Goal: Task Accomplishment & Management: Complete application form

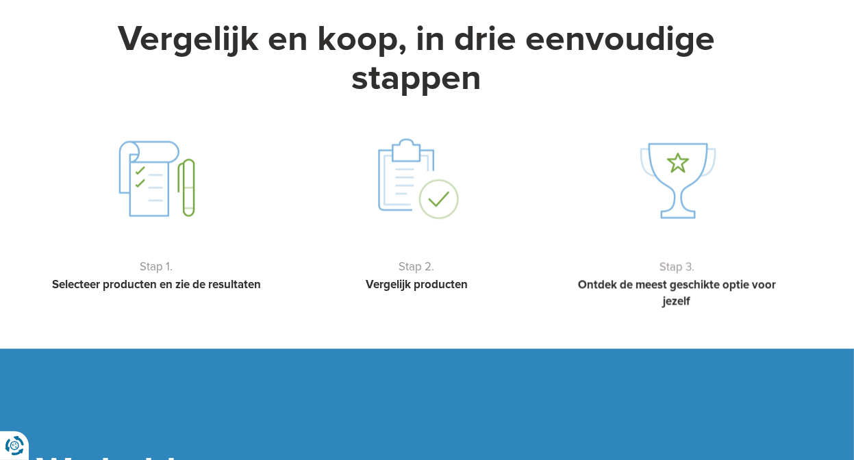
scroll to position [2195, 0]
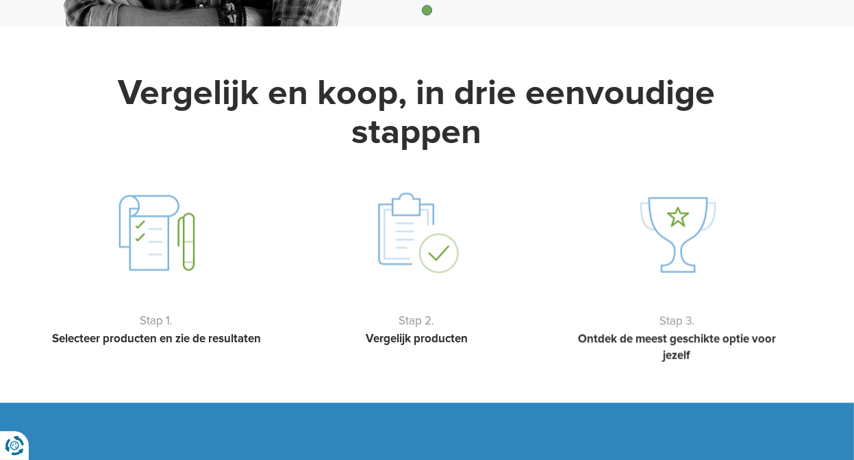
click at [151, 230] on img at bounding box center [156, 232] width 89 height 93
click at [427, 220] on img at bounding box center [417, 232] width 89 height 93
click at [436, 241] on img at bounding box center [417, 232] width 89 height 93
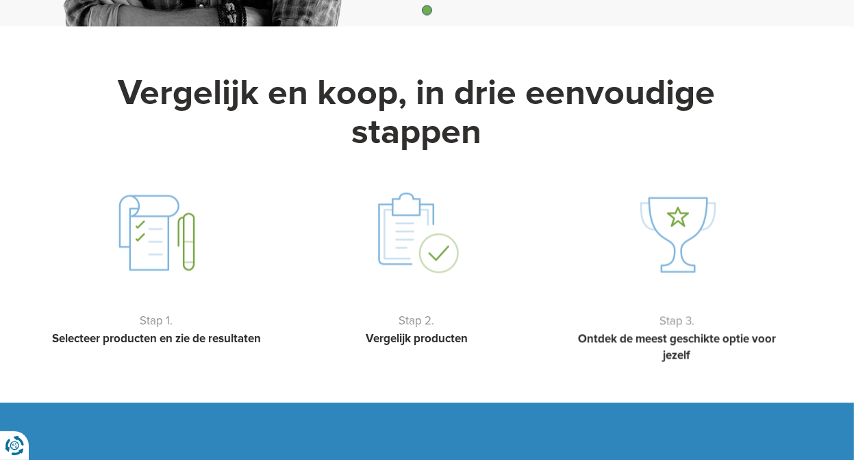
click at [436, 241] on img at bounding box center [417, 232] width 89 height 93
click at [687, 210] on img at bounding box center [677, 232] width 89 height 93
click at [678, 332] on strong "Ontdek de meest geschikte optie voor jezelf" at bounding box center [677, 347] width 198 height 31
drag, startPoint x: 678, startPoint y: 305, endPoint x: 670, endPoint y: 325, distance: 21.3
click at [676, 313] on p "Stap 3." at bounding box center [678, 321] width 226 height 16
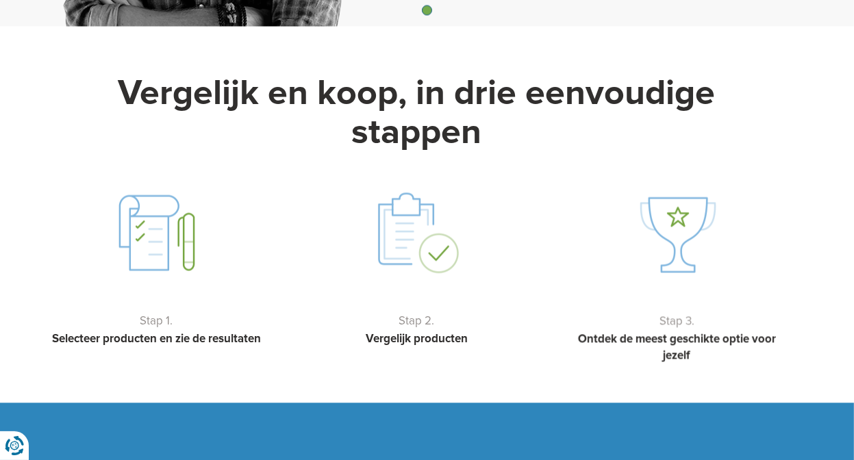
click at [669, 332] on strong "Ontdek de meest geschikte optie voor jezelf" at bounding box center [677, 347] width 198 height 31
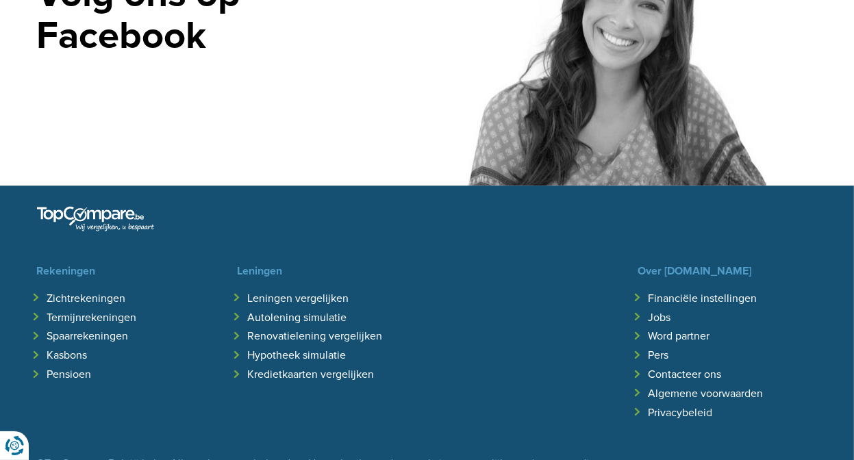
scroll to position [3155, 0]
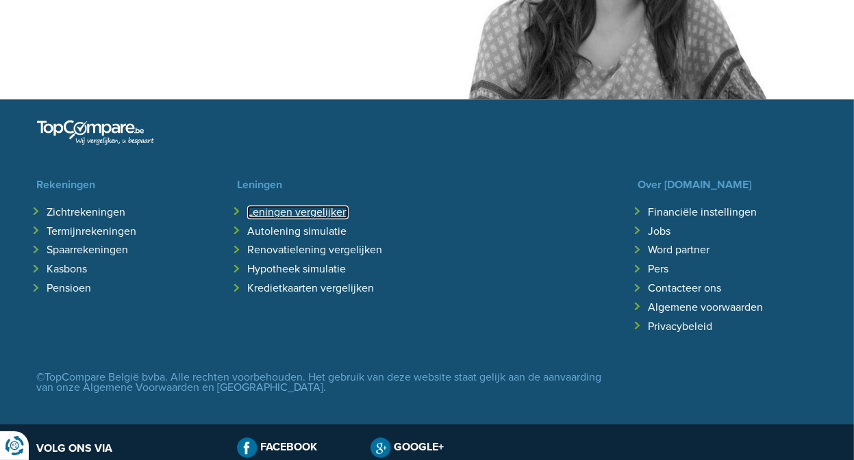
click at [293, 206] on link "Leningen vergelijken" at bounding box center [297, 213] width 101 height 14
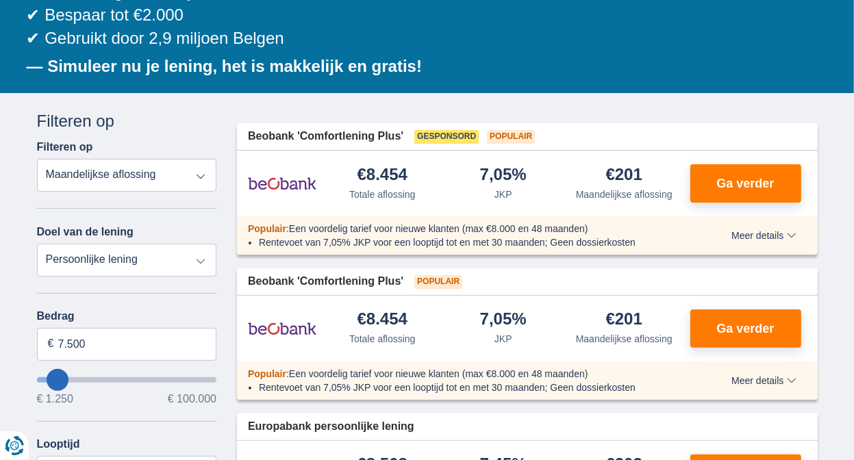
click at [201, 265] on select "Persoonlijke lening Auto Moto / fiets Mobilhome / caravan Renovatie Energie Sch…" at bounding box center [127, 260] width 180 height 33
click at [200, 175] on select "Totale aflossing JKP Maandelijkse aflossing" at bounding box center [127, 175] width 180 height 33
click at [199, 175] on select "Totale aflossing JKP Maandelijkse aflossing" at bounding box center [127, 175] width 180 height 33
click at [201, 267] on select "Persoonlijke lening Auto Moto / fiets Mobilhome / caravan Renovatie Energie Sch…" at bounding box center [127, 260] width 180 height 33
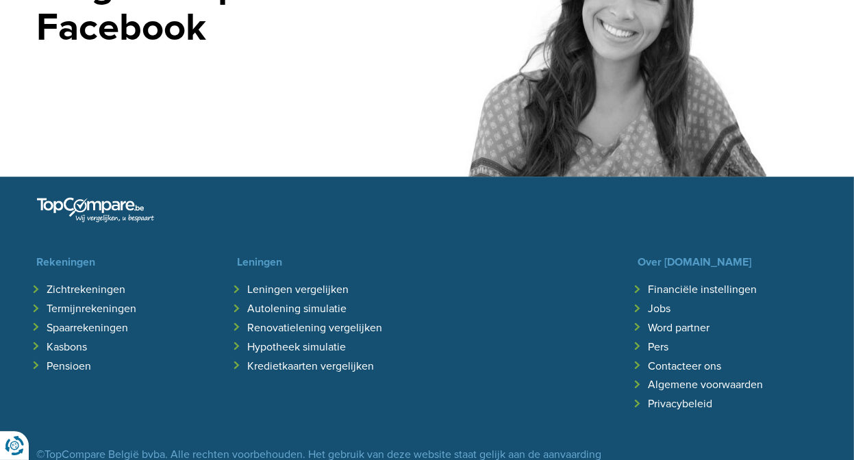
scroll to position [3292, 0]
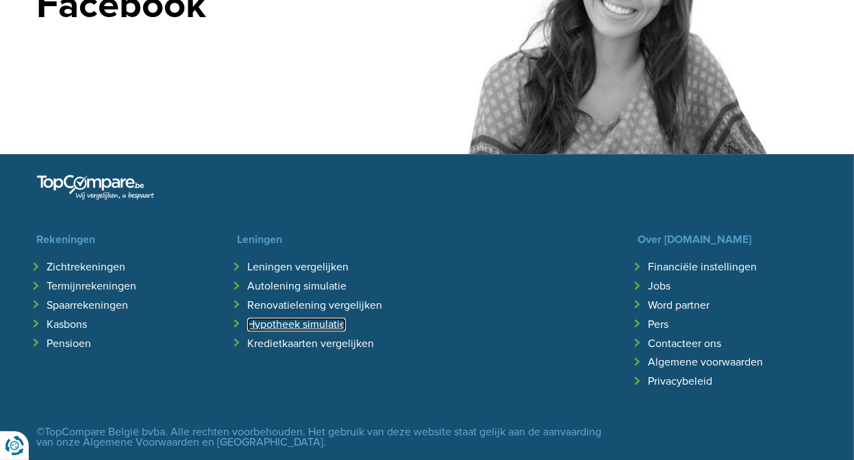
click at [288, 318] on link "Hypotheek simulatie" at bounding box center [296, 325] width 99 height 14
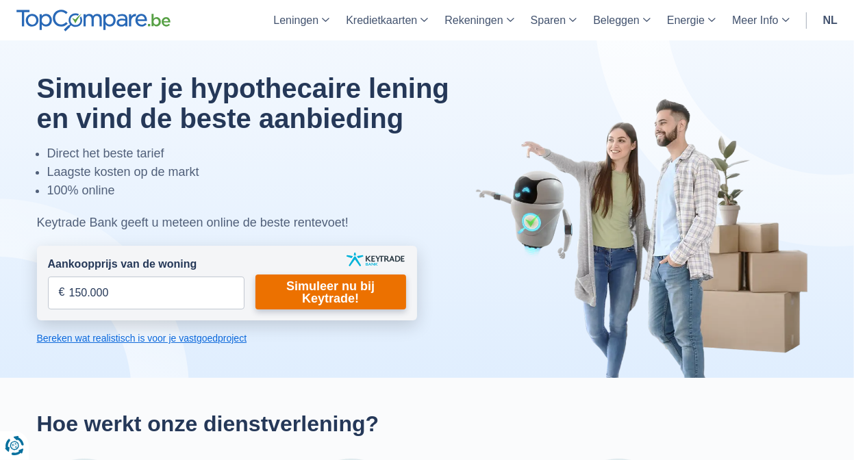
type input "150.000"
click at [334, 290] on link "Simuleer nu bij Keytrade!" at bounding box center [331, 292] width 151 height 35
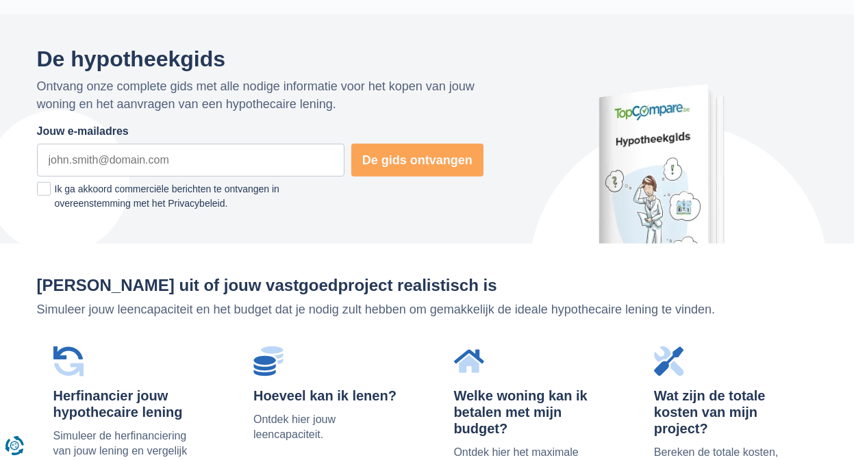
scroll to position [891, 0]
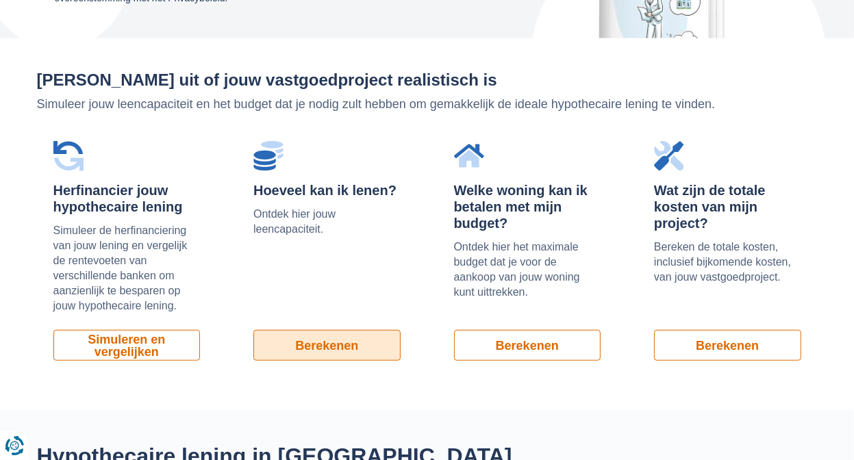
click at [334, 347] on link "Berekenen" at bounding box center [327, 345] width 147 height 31
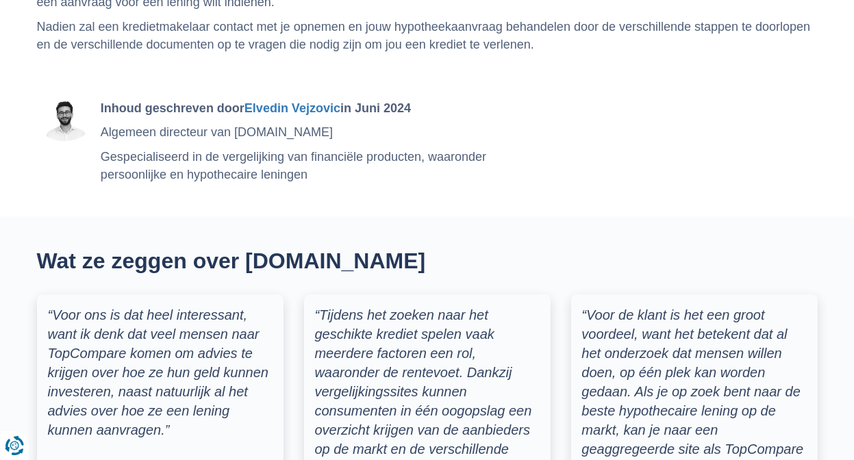
scroll to position [2672, 0]
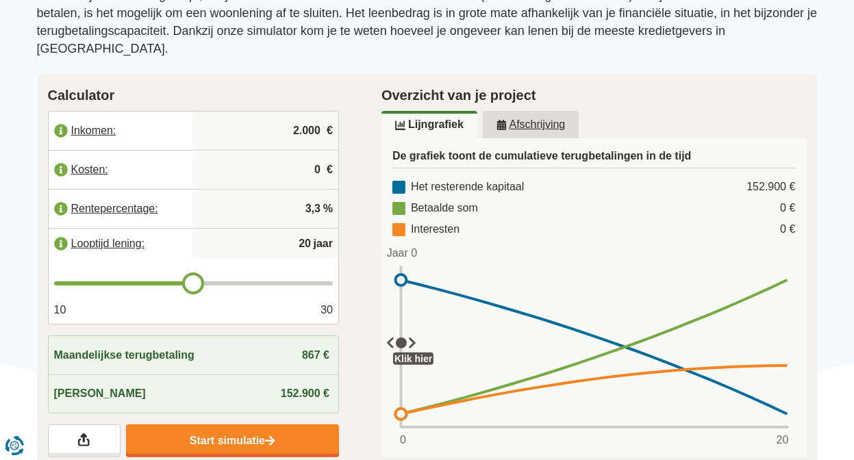
scroll to position [206, 0]
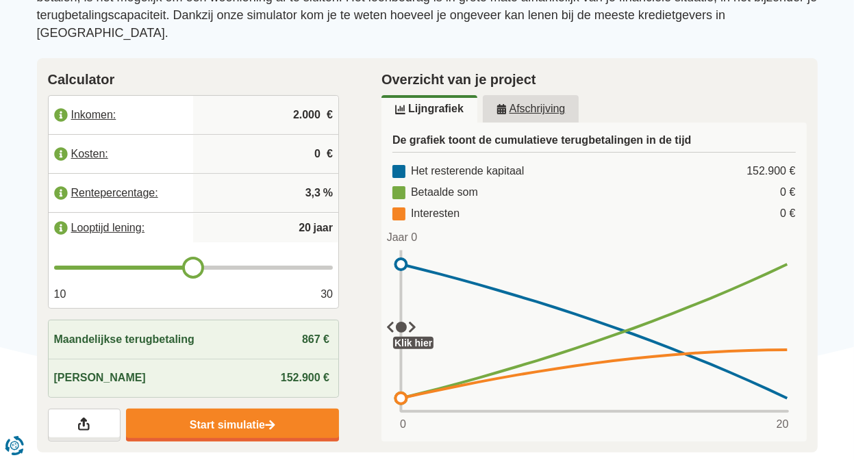
click at [311, 99] on input "2.000" at bounding box center [266, 115] width 134 height 37
click at [296, 99] on input "2.000" at bounding box center [266, 115] width 134 height 37
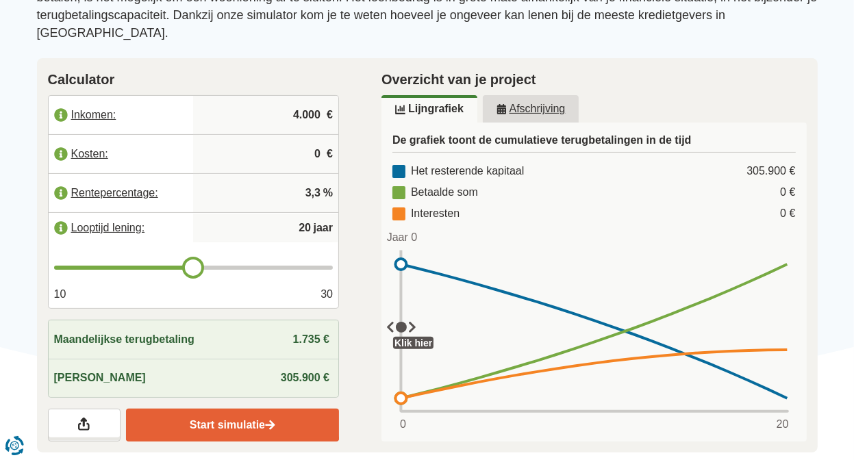
type input "4.000"
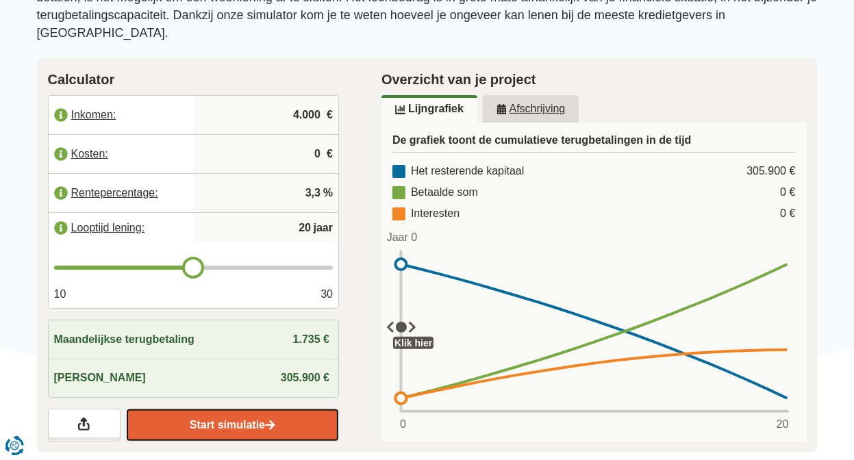
click at [230, 412] on link "Start simulatie" at bounding box center [232, 425] width 213 height 33
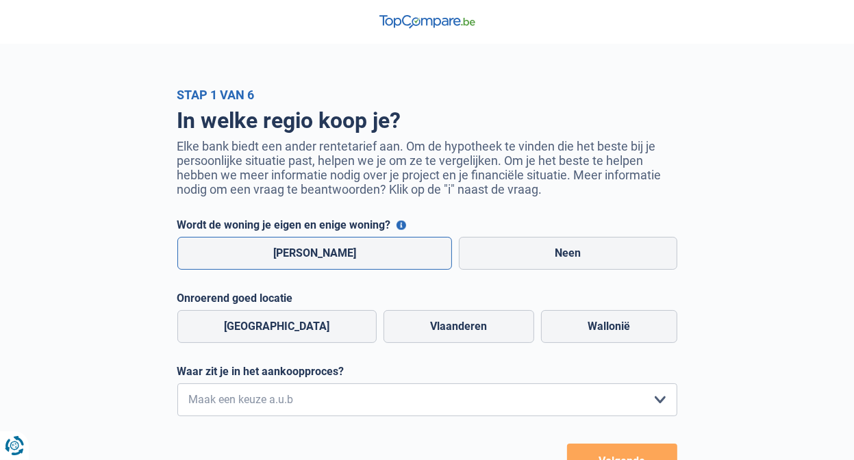
click at [315, 262] on label "Ja" at bounding box center [314, 253] width 275 height 33
click at [315, 262] on input "Ja" at bounding box center [314, 253] width 275 height 33
radio input "true"
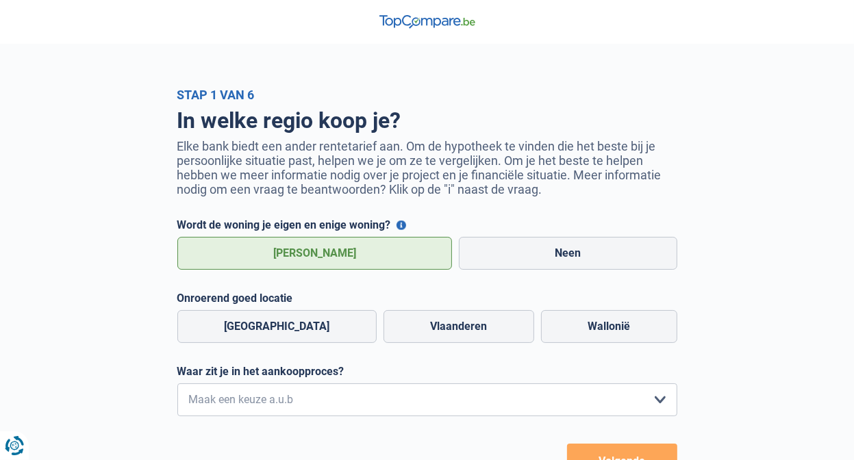
click at [300, 256] on label "Ja" at bounding box center [314, 253] width 275 height 33
click at [300, 256] on input "Ja" at bounding box center [314, 253] width 275 height 33
click at [558, 260] on label "Neen" at bounding box center [568, 253] width 219 height 33
click at [558, 260] on input "Neen" at bounding box center [568, 253] width 219 height 33
radio input "true"
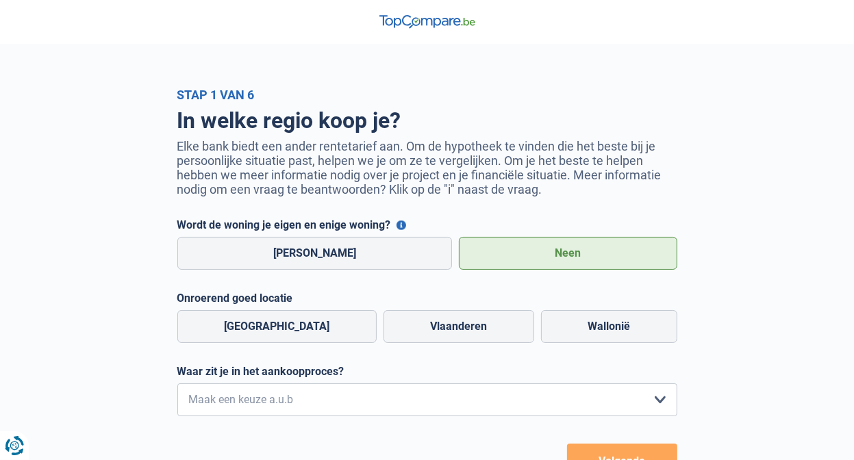
scroll to position [69, 0]
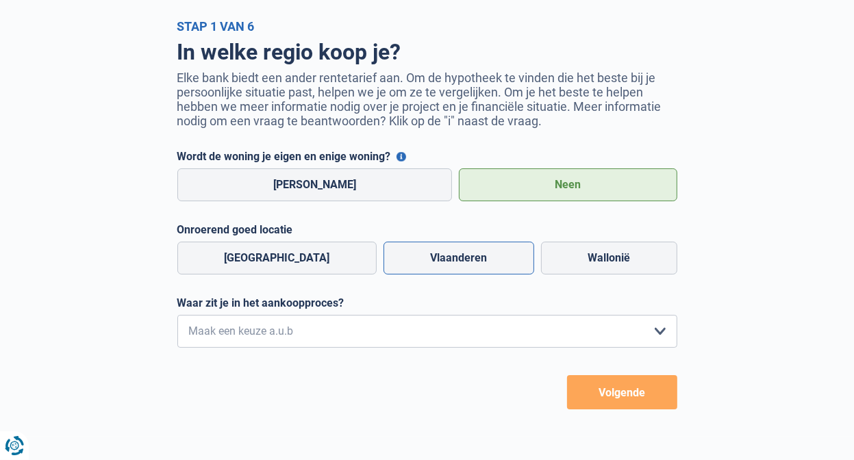
click at [422, 262] on label "Vlaanderen" at bounding box center [459, 258] width 151 height 33
click at [422, 262] on input "Vlaanderen" at bounding box center [459, 258] width 151 height 33
radio input "true"
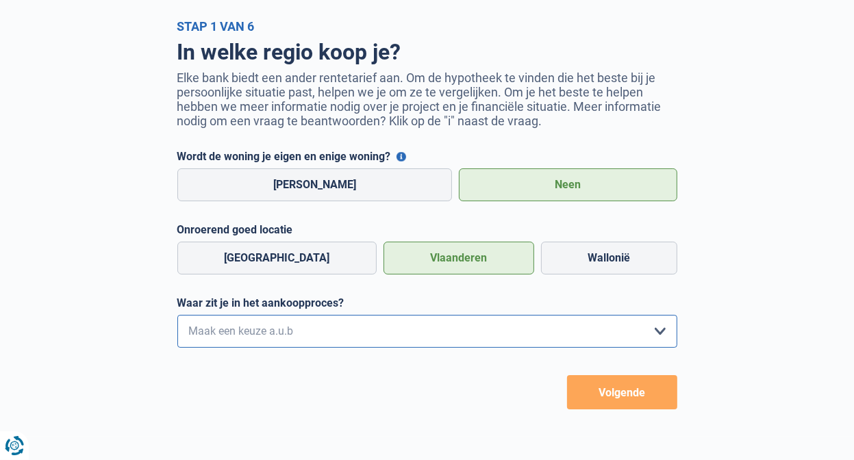
click at [372, 334] on select "Ik wil me uitsluitend informeren omdat ik op dit moment geen concrete plannen h…" at bounding box center [427, 331] width 500 height 33
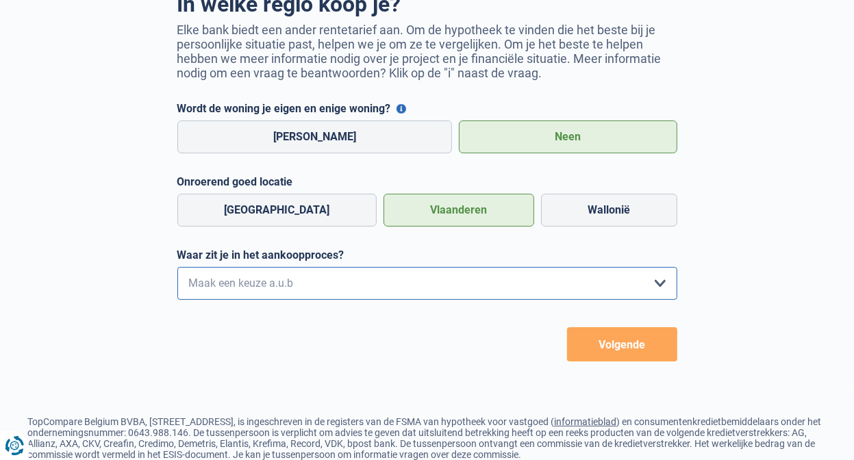
scroll to position [206, 0]
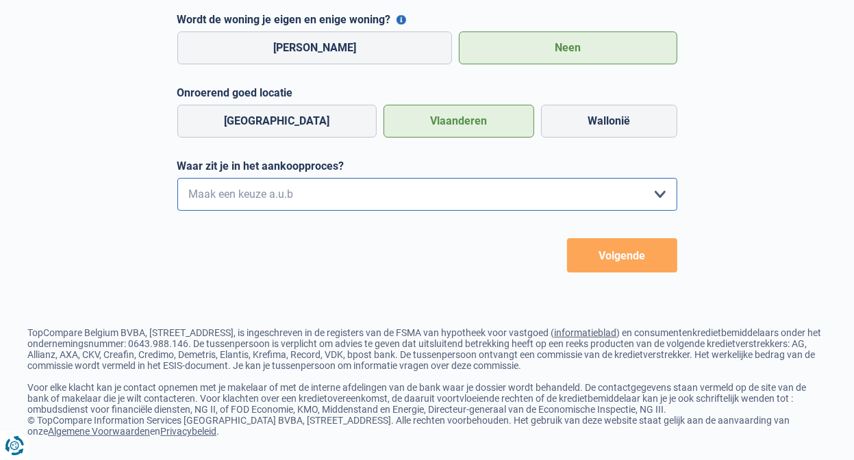
click at [323, 199] on select "Ik wil me uitsluitend informeren omdat ik op dit moment geen concrete plannen h…" at bounding box center [427, 194] width 500 height 33
select select "1c"
click at [177, 181] on select "Ik wil me uitsluitend informeren omdat ik op dit moment geen concrete plannen h…" at bounding box center [427, 194] width 500 height 33
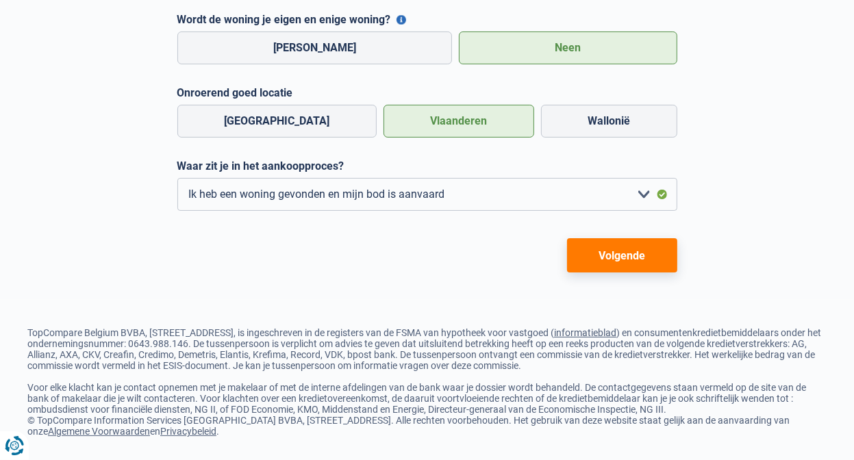
click at [600, 260] on button "Volgende" at bounding box center [622, 255] width 110 height 34
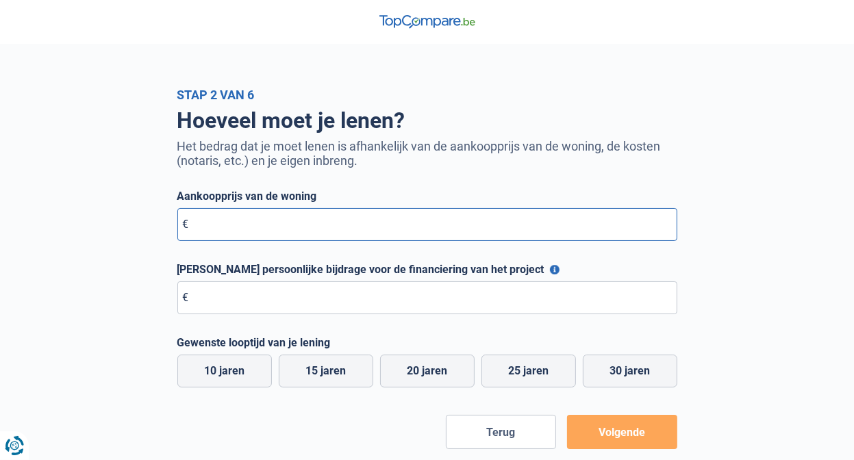
click at [252, 224] on input "Aankoopprijs van de woning" at bounding box center [427, 224] width 500 height 33
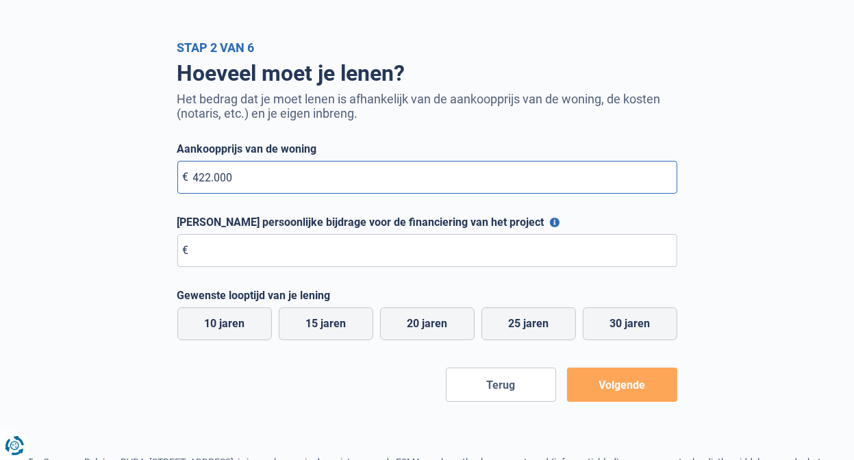
scroll to position [69, 0]
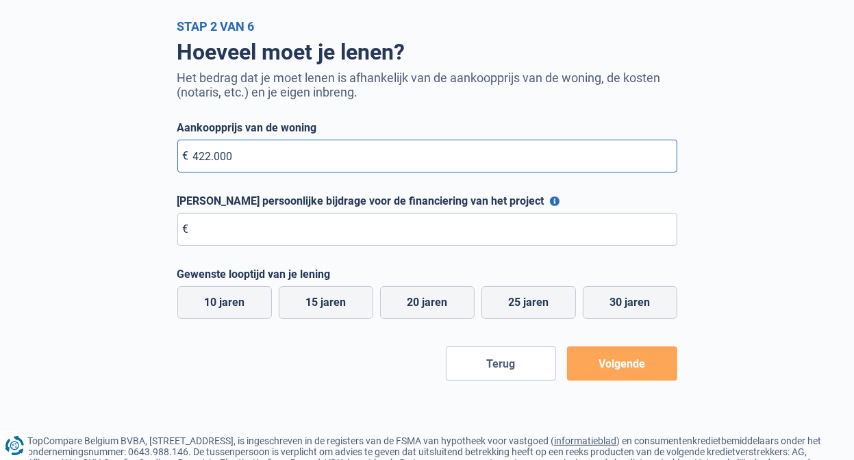
type input "422.000"
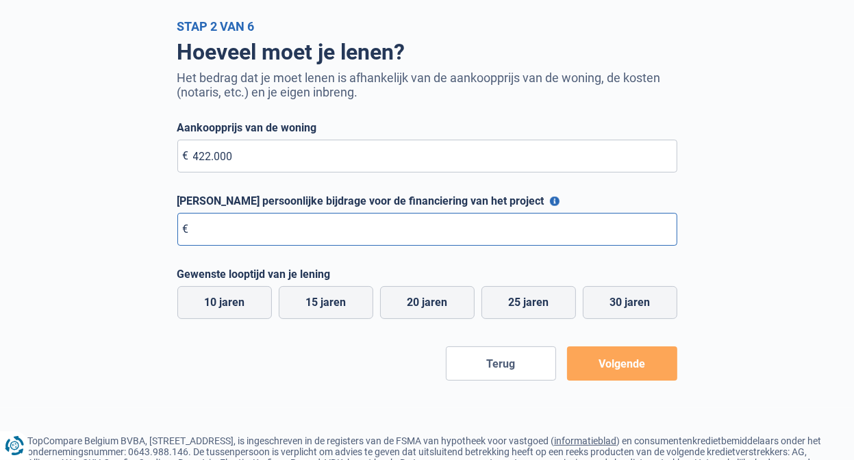
click at [273, 227] on input "Maximale persoonlijke bijdrage voor de financiering van het project" at bounding box center [427, 229] width 500 height 33
type input "300.000"
click at [230, 310] on label "10 jaren" at bounding box center [224, 302] width 95 height 33
click at [230, 310] on input "10 jaren" at bounding box center [224, 302] width 95 height 33
radio input "true"
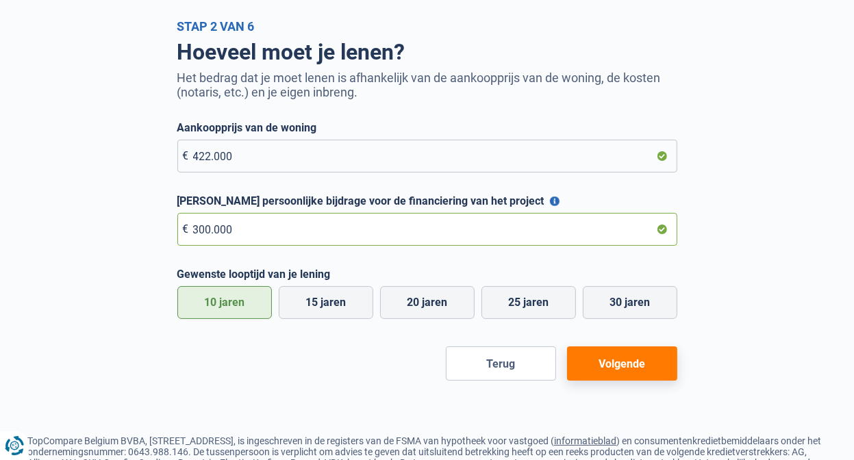
click at [205, 232] on input "300.000" at bounding box center [427, 229] width 500 height 33
type input "270.000"
click at [230, 309] on label "10 jaren" at bounding box center [224, 302] width 95 height 33
click at [230, 309] on input "10 jaren" at bounding box center [224, 302] width 95 height 33
click at [619, 365] on button "Volgende" at bounding box center [622, 364] width 110 height 34
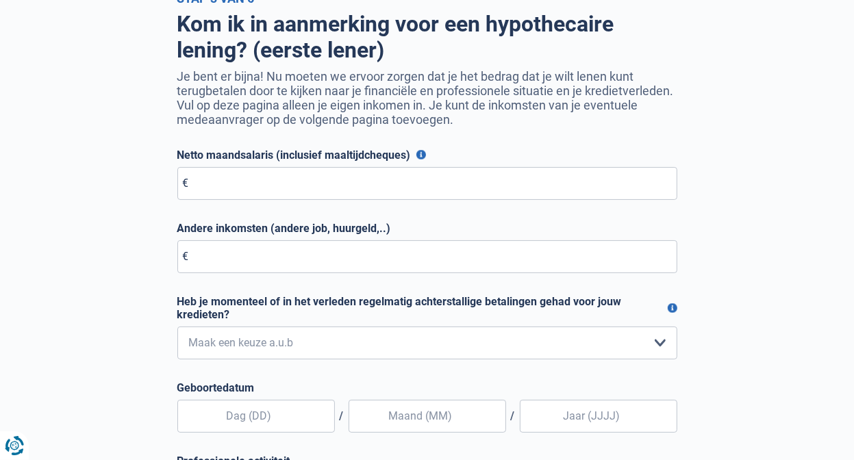
scroll to position [137, 0]
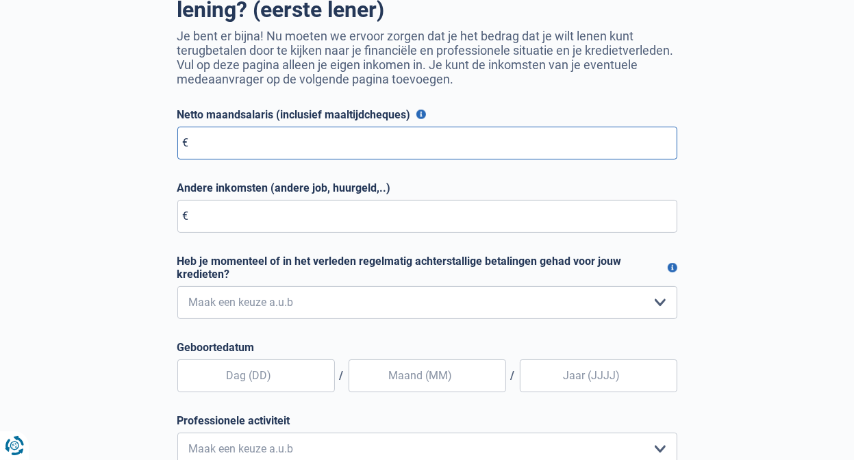
click at [227, 147] on input "Netto maandsalaris (inclusief maaltijdcheques)" at bounding box center [427, 143] width 500 height 33
type input "3.750"
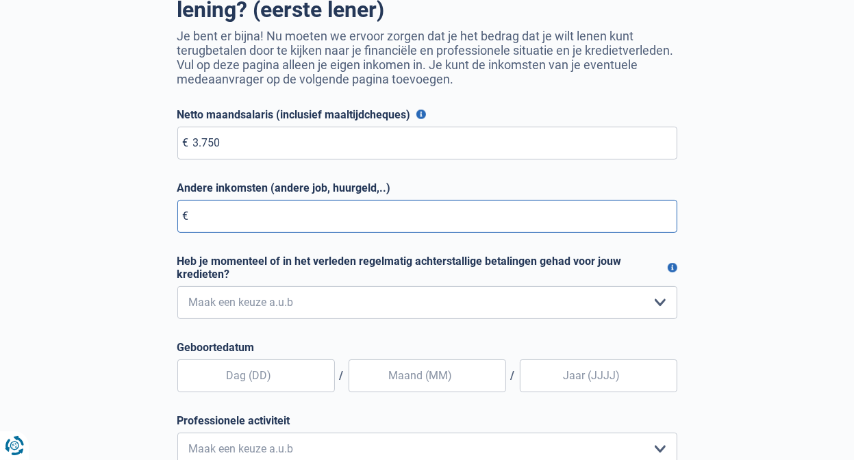
click at [249, 219] on input "Andere inkomsten (andere job, huurgeld,..)" at bounding box center [427, 216] width 500 height 33
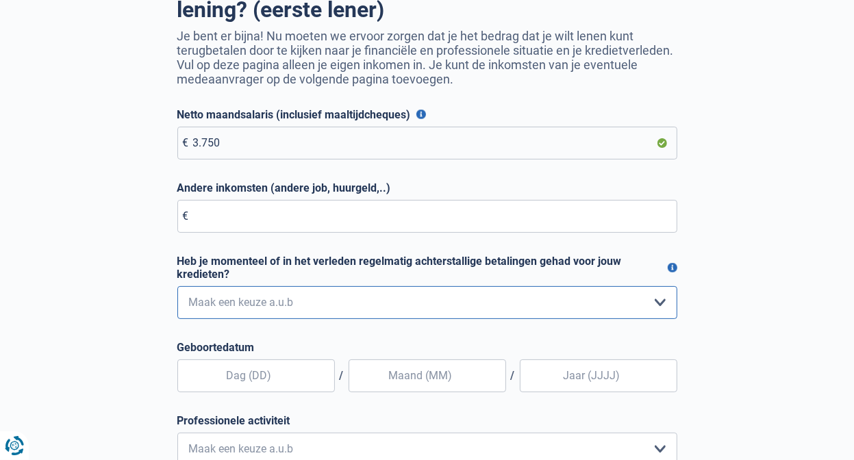
click at [329, 302] on select "Nee, nooit Ja, maar ik heb deze minder dan een jaar geleden afbetaald Ja, maar …" at bounding box center [427, 302] width 500 height 33
select select "0"
click at [177, 288] on select "Nee, nooit Ja, maar ik heb deze minder dan een jaar geleden afbetaald Ja, maar …" at bounding box center [427, 302] width 500 height 33
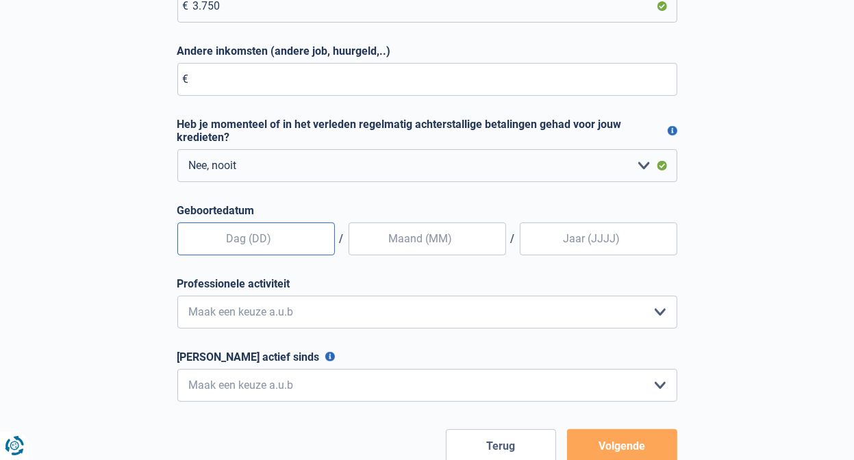
click at [250, 239] on input "text" at bounding box center [256, 239] width 158 height 33
click at [246, 242] on input "text" at bounding box center [256, 239] width 158 height 33
type input "7"
click at [440, 247] on input "text" at bounding box center [428, 239] width 158 height 33
type input "5"
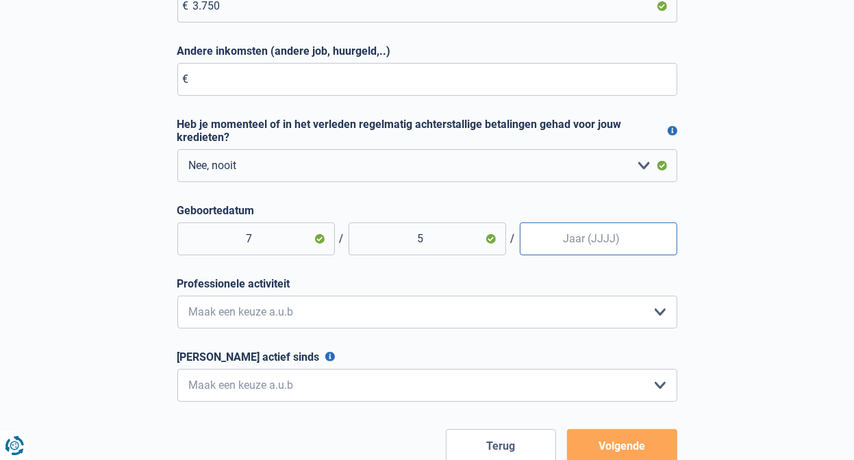
click at [579, 244] on input "Geboortedatum" at bounding box center [599, 239] width 158 height 33
type input "1959"
click at [290, 317] on select "Bediende Arbeider Ambtenaar Zelfstandige Bedrijfsleider Gepensioneerde Vrij ber…" at bounding box center [427, 312] width 500 height 33
select select "independent"
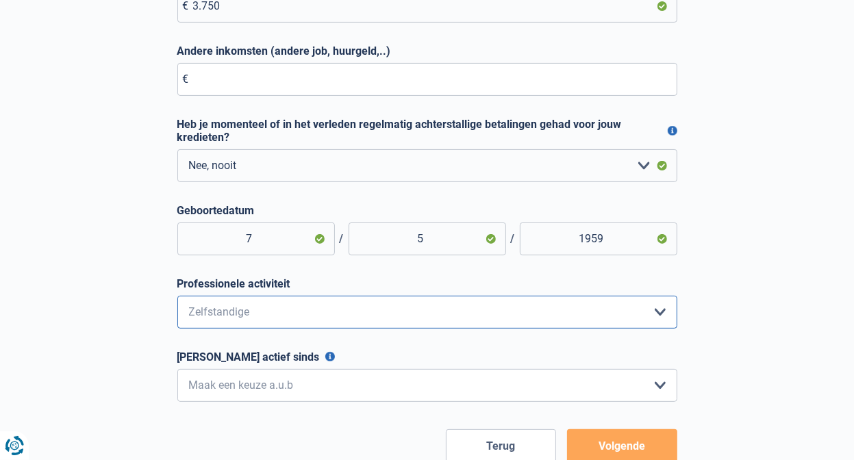
click at [177, 299] on select "Bediende Arbeider Ambtenaar Zelfstandige Bedrijfsleider Gepensioneerde Vrij ber…" at bounding box center [427, 312] width 500 height 33
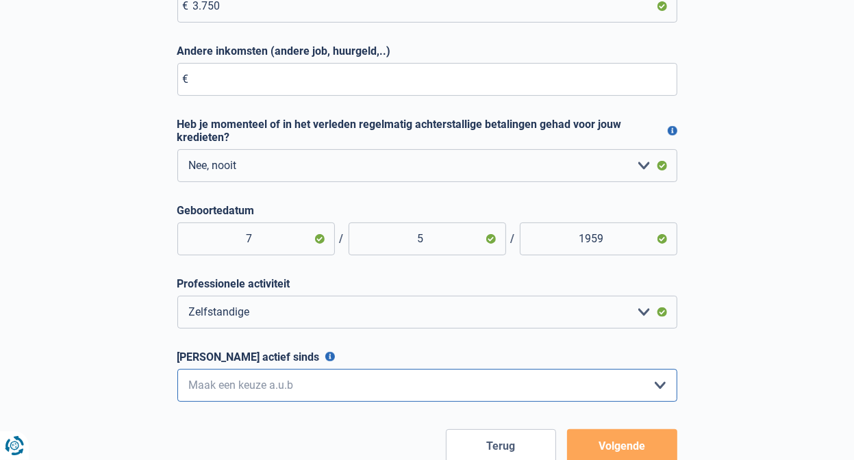
click at [287, 393] on select "< 6 maanden 6 - 12 maanden 12 - 24 maanden 24 - 36 maanden > 36 maanden Maak ee…" at bounding box center [427, 385] width 500 height 33
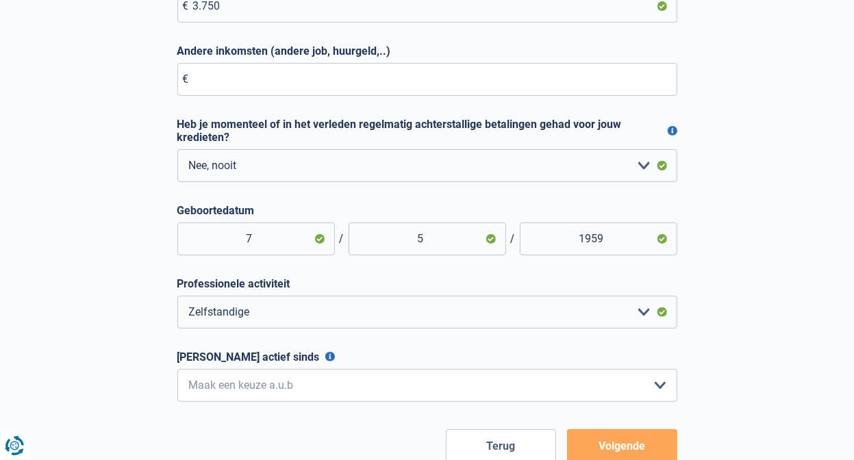
click at [728, 330] on div "Kom ik in aanmerking voor een hypothecaire lening? (eerste lener) Je bent er bi…" at bounding box center [427, 146] width 781 height 636
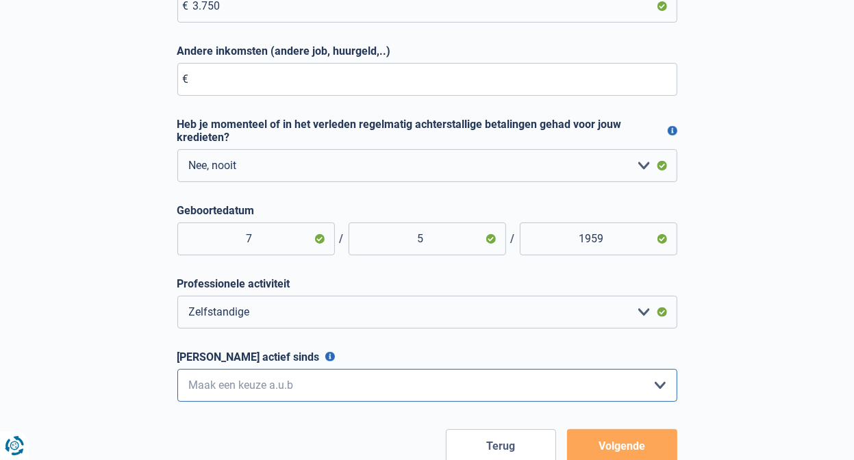
click at [233, 396] on select "< 6 maanden 6 - 12 maanden 12 - 24 maanden 24 - 36 maanden > 36 maanden Maak ee…" at bounding box center [427, 385] width 500 height 33
select select "more36"
click at [177, 372] on select "< 6 maanden 6 - 12 maanden 12 - 24 maanden 24 - 36 maanden > 36 maanden Maak ee…" at bounding box center [427, 385] width 500 height 33
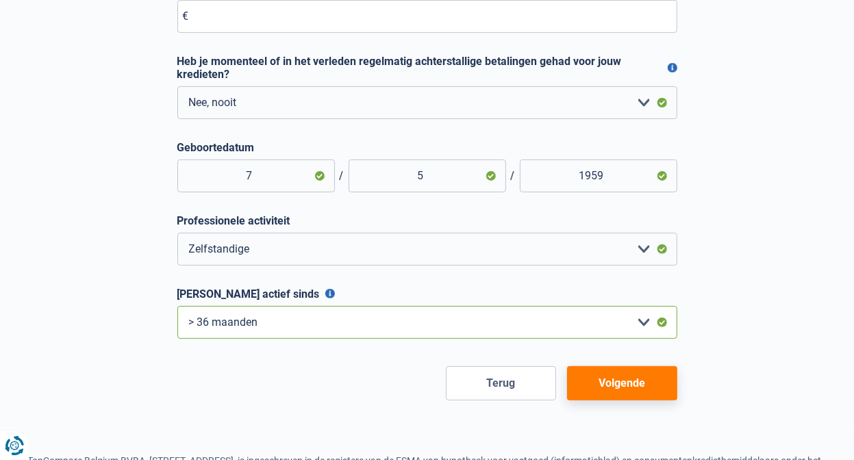
scroll to position [411, 0]
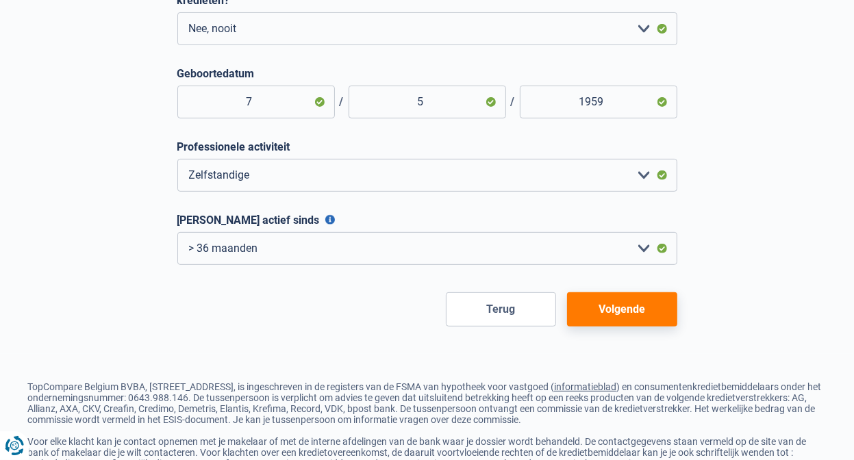
click at [624, 312] on button "Volgende" at bounding box center [622, 310] width 110 height 34
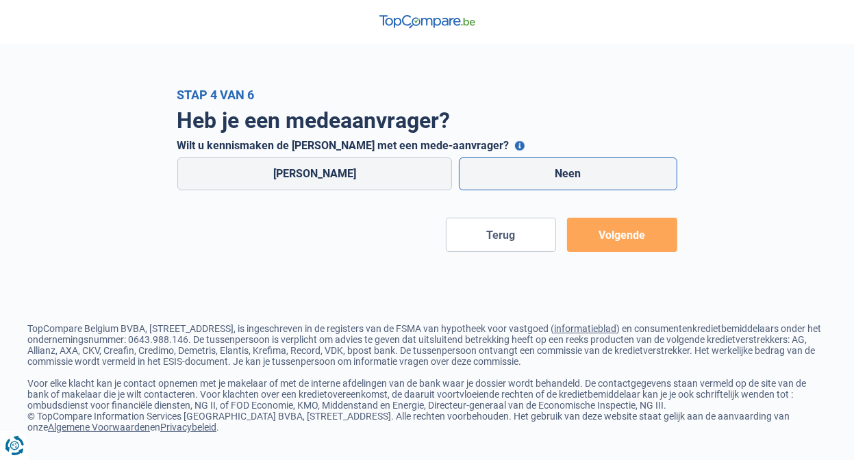
click at [543, 175] on label "Neen" at bounding box center [568, 174] width 219 height 33
click at [543, 175] on input "Neen" at bounding box center [568, 174] width 219 height 33
radio input "true"
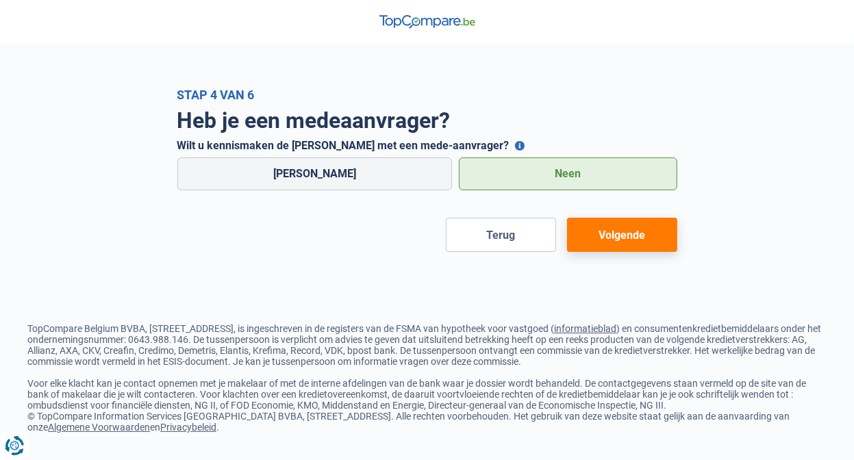
click at [630, 235] on button "Volgende" at bounding box center [622, 235] width 110 height 34
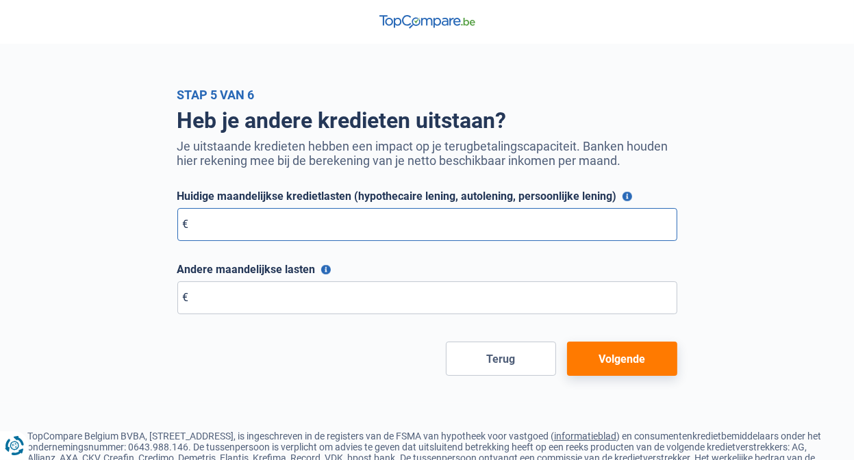
click at [321, 220] on input "Huidige maandelijkse kredietlasten (hypothecaire lening, autolening, persoonlij…" at bounding box center [427, 224] width 500 height 33
click at [629, 364] on button "Volgende" at bounding box center [622, 359] width 110 height 34
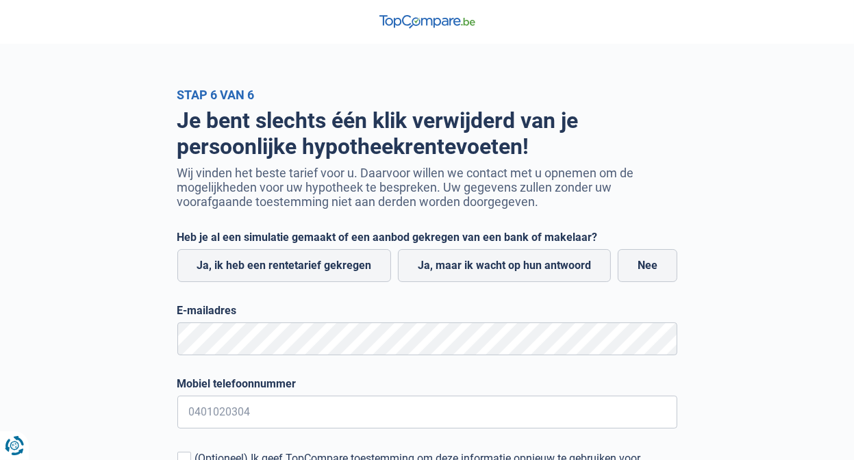
scroll to position [69, 0]
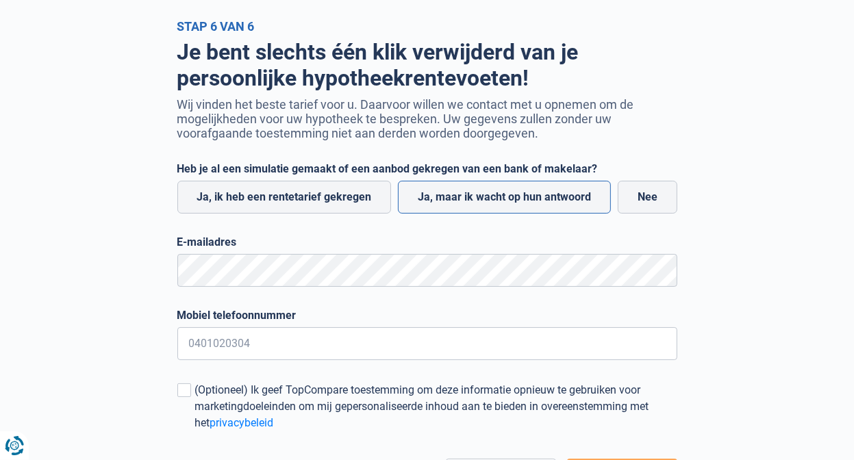
click at [506, 199] on label "Ja, maar ik wacht op hun antwoord" at bounding box center [504, 197] width 213 height 33
click at [506, 199] on input "Ja, maar ik wacht op hun antwoord" at bounding box center [504, 197] width 213 height 33
radio input "true"
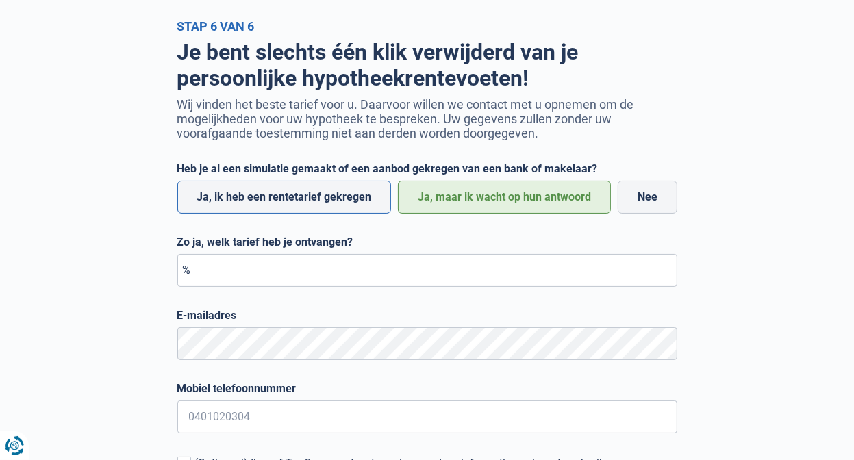
click at [259, 202] on label "Ja, ik heb een rentetarief gekregen" at bounding box center [284, 197] width 214 height 33
click at [259, 202] on input "Ja, ik heb een rentetarief gekregen" at bounding box center [284, 197] width 214 height 33
radio input "true"
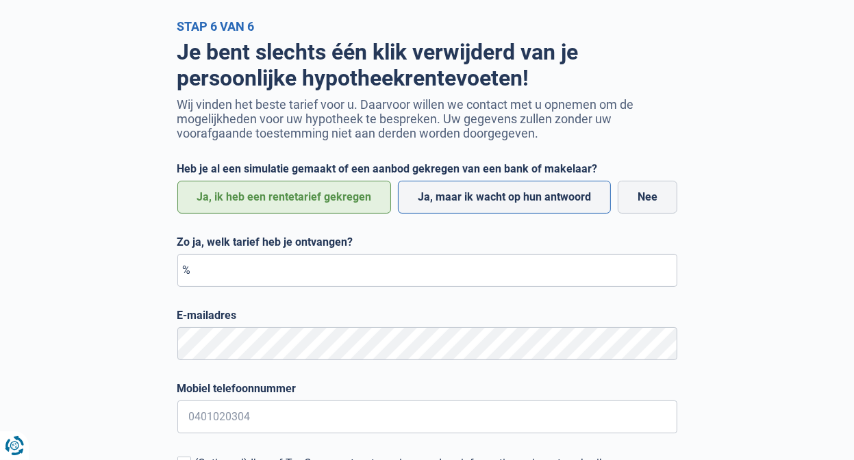
click at [513, 208] on label "Ja, maar ik wacht op hun antwoord" at bounding box center [504, 197] width 213 height 33
click at [513, 208] on input "Ja, maar ik wacht op hun antwoord" at bounding box center [504, 197] width 213 height 33
radio input "true"
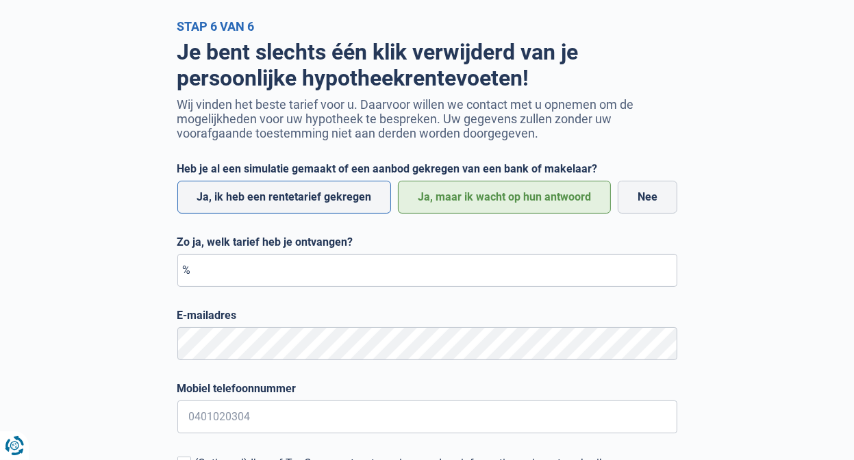
click at [341, 205] on label "Ja, ik heb een rentetarief gekregen" at bounding box center [284, 197] width 214 height 33
click at [341, 205] on input "Ja, ik heb een rentetarief gekregen" at bounding box center [284, 197] width 214 height 33
radio input "true"
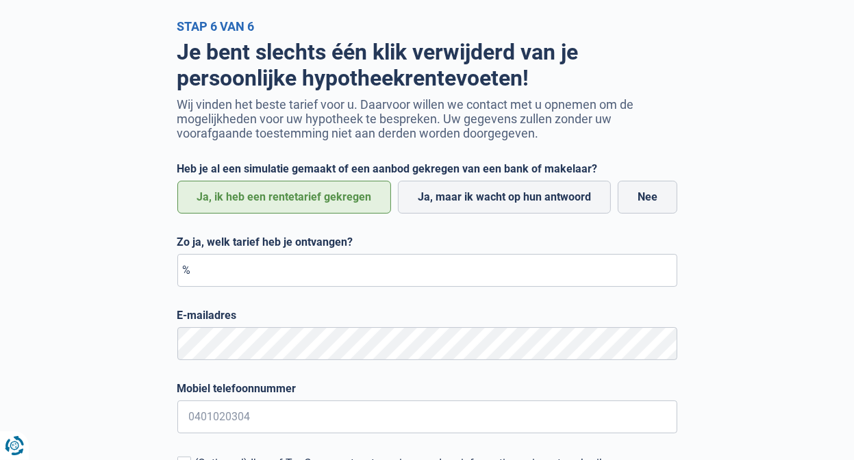
click at [326, 208] on label "Ja, ik heb een rentetarief gekregen" at bounding box center [284, 197] width 214 height 33
click at [326, 208] on input "Ja, ik heb een rentetarief gekregen" at bounding box center [284, 197] width 214 height 33
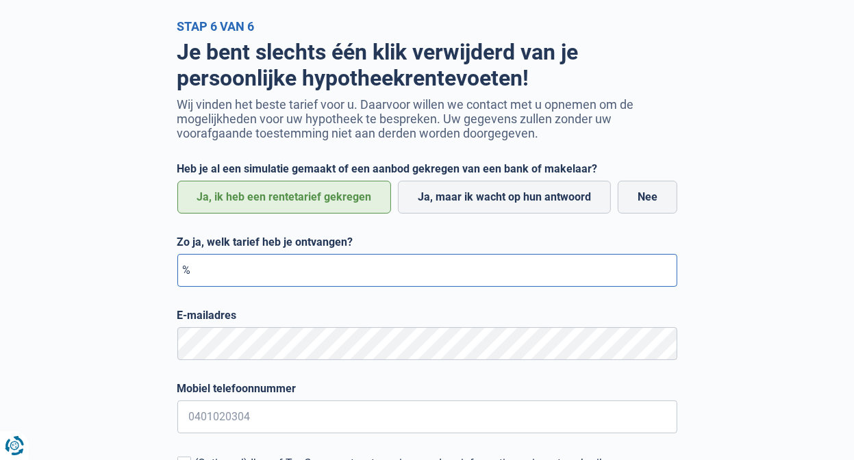
click at [225, 282] on input "Zo ja, welk tarief heb je ontvangen?" at bounding box center [427, 270] width 500 height 33
click at [222, 273] on input "0,00" at bounding box center [427, 270] width 500 height 33
type input "0,03"
click at [326, 317] on label "E-mailadres" at bounding box center [427, 315] width 500 height 13
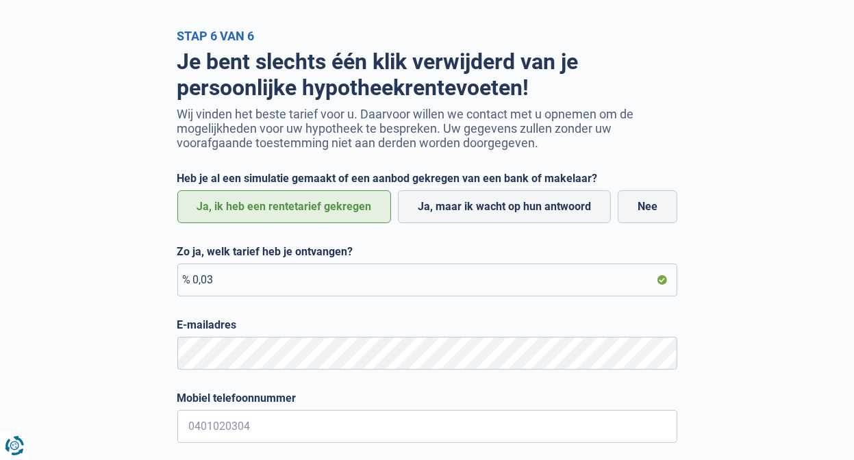
scroll to position [0, 0]
